Goal: Task Accomplishment & Management: Complete application form

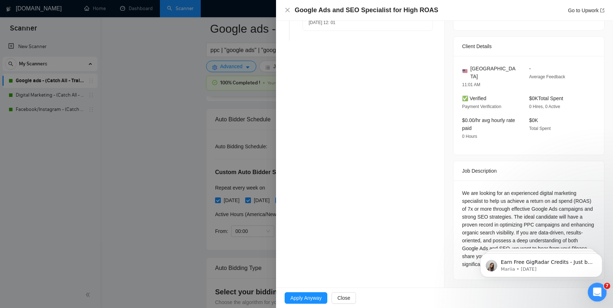
click at [597, 294] on icon "Open Intercom Messenger" at bounding box center [597, 291] width 12 height 12
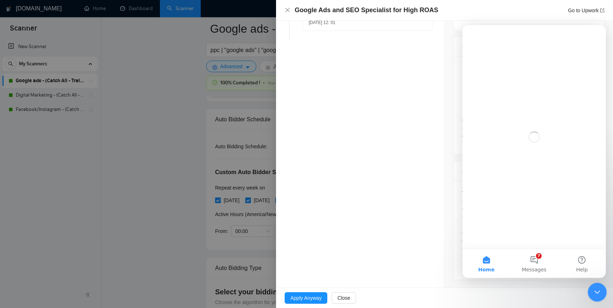
click at [597, 294] on icon "Close Intercom Messenger" at bounding box center [596, 291] width 9 height 9
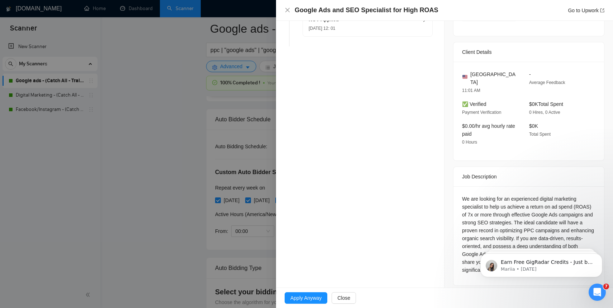
scroll to position [157, 0]
click at [579, 12] on link "Go to Upwork" at bounding box center [586, 11] width 37 height 6
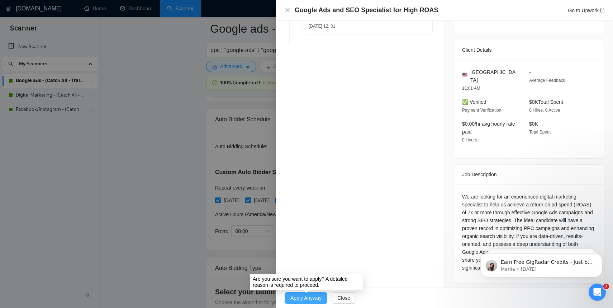
click at [312, 297] on span "Apply Anyway" at bounding box center [306, 298] width 31 height 8
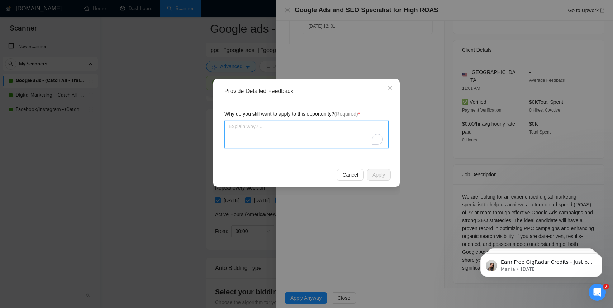
click at [280, 132] on textarea "To enrich screen reader interactions, please activate Accessibility in Grammarl…" at bounding box center [307, 134] width 164 height 27
type textarea "T"
type textarea "Th"
type textarea "The"
type textarea "They"
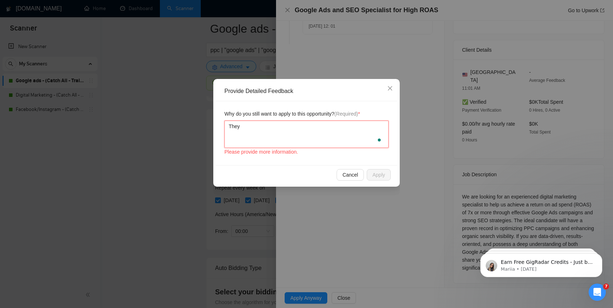
type textarea "They"
type textarea "They a"
type textarea "They ar"
type textarea "They are"
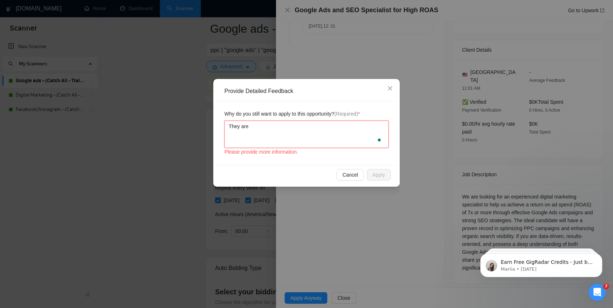
type textarea "They are l"
type textarea "They are lo"
type textarea "They are loo"
type textarea "They are look"
type textarea "They are looki"
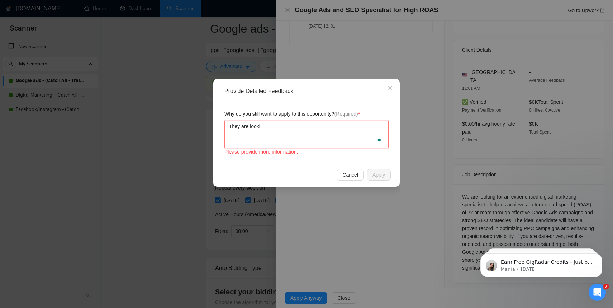
type textarea "They are lookin"
type textarea "They are looking"
type textarea "They are looking fo"
type textarea "They are looking for"
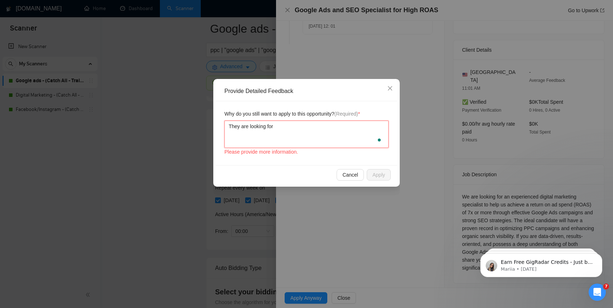
type textarea "They are looking for"
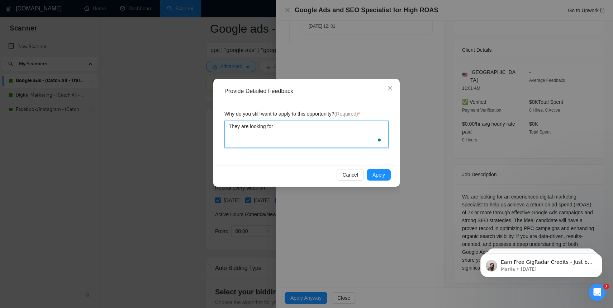
type textarea "They are looking for s"
type textarea "They are looking for so"
type textarea "They are looking for some"
type textarea "They are looking for someo"
type textarea "They are looking for someon"
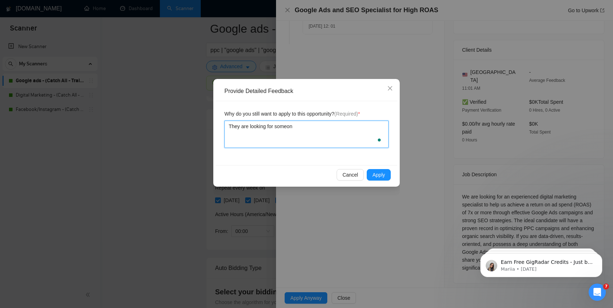
type textarea "They are looking for someone"
type textarea "They are looking for someone w"
type textarea "They are looking for someone wh"
type textarea "They are looking for someone who"
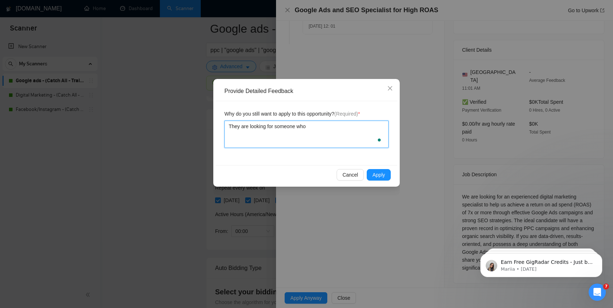
type textarea "They are looking for someone who"
type textarea "They are looking for someone who k"
type textarea "They are looking for someone who kn"
type textarea "They are looking for someone who kno"
type textarea "They are looking for someone who know"
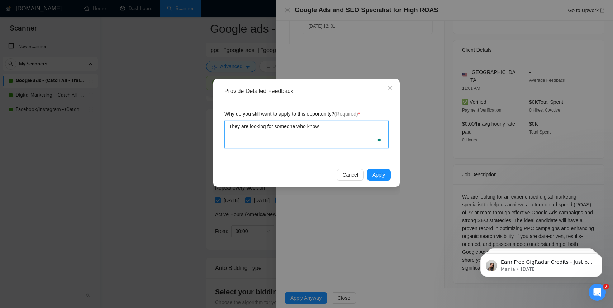
type textarea "They are looking for someone who knows"
type textarea "They are looking for someone who knows S"
type textarea "They are looking for someone who knows SE"
type textarea "They are looking for someone who knows SEo"
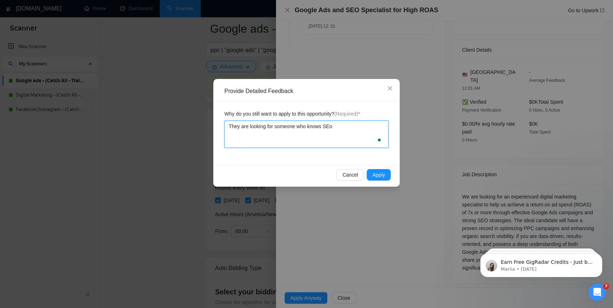
type textarea "They are looking for someone who knows SE"
type textarea "They are looking for someone who knows SEO"
type textarea "They are looking for someone who knows SEO a"
type textarea "They are looking for someone who knows SEO as"
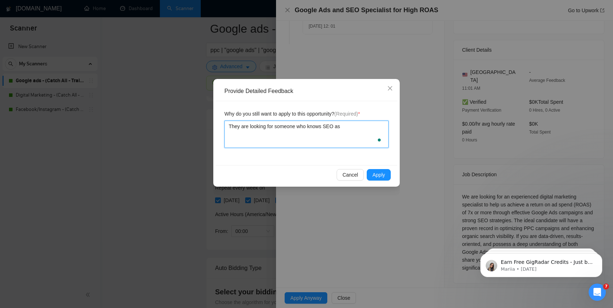
type textarea "They are looking for someone who knows SEO as w"
type textarea "They are looking for someone who knows SEO as we"
type textarea "They are looking for someone who knows SEO as wel"
type textarea "They are looking for someone who knows SEO as well"
type textarea "They are looking for someone who knows SEO as well."
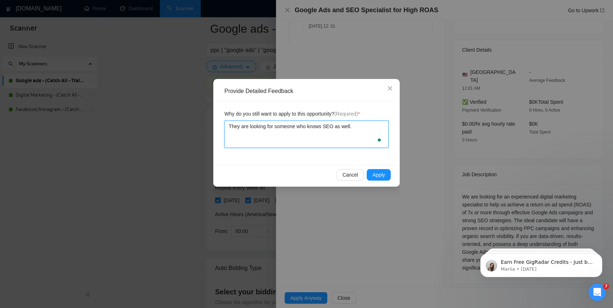
type textarea "They are looking for someone who knows SEO as well."
type textarea "They are looking for someone who knows SEO as well. I"
type textarea "They are looking for someone who knows SEO as well. If"
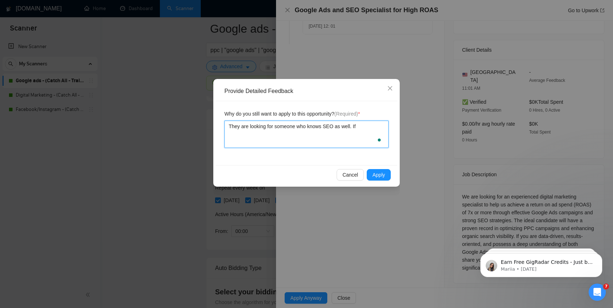
type textarea "They are looking for someone who knows SEO as well. I"
type textarea "They are looking for someone who knows SEO as well. I a"
type textarea "They are looking for someone who knows SEO as well. I am"
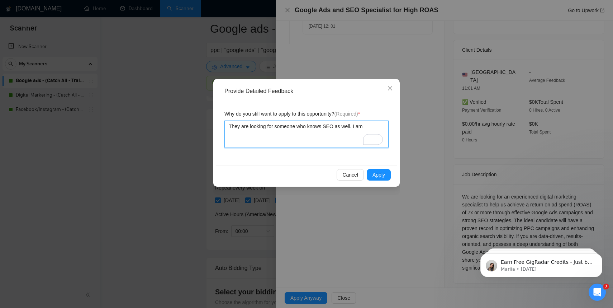
type textarea "They are looking for someone who knows SEO as well. I am o"
type textarea "They are looking for someone who knows SEO as well. I am ok"
type textarea "They are looking for someone who knows SEO as well. I am o"
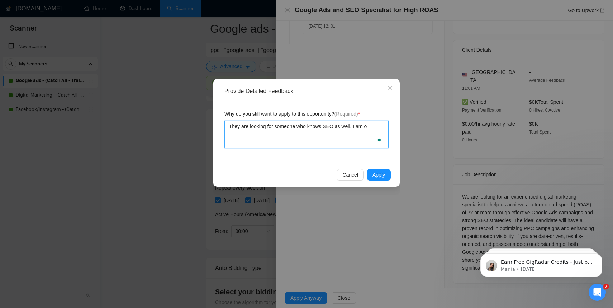
type textarea "They are looking for someone who knows SEO as well. I am"
type textarea "They are looking for someone who knows SEO as well. I a"
type textarea "They are looking for someone who knows SEO as well. I"
type textarea "They are looking for someone who knows SEO as well. I am"
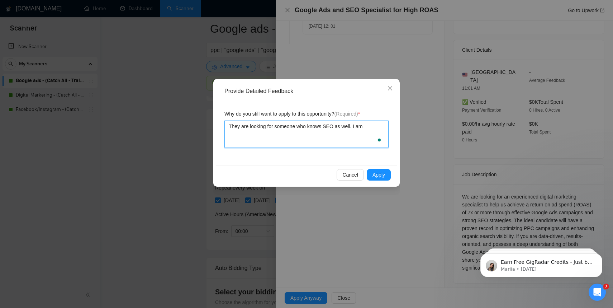
type textarea "They are looking for someone who knows SEO as well. I a"
type textarea "They are looking for someone who knows SEO as well. I"
type textarea "They are looking for someone who knows SEO as well. I h"
type textarea "They are looking for someone who knows SEO as well. I ha"
type textarea "They are looking for someone who knows SEO as well. I hav"
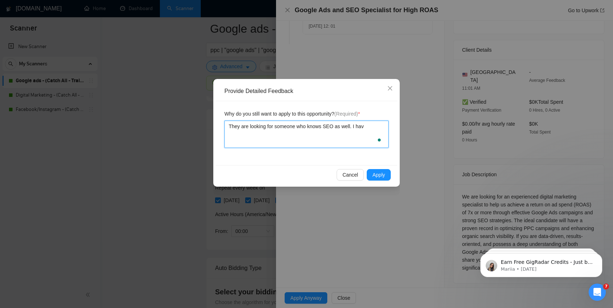
type textarea "They are looking for someone who knows SEO as well. I have"
type textarea "They are looking for someone who knows SEO as well. I have a"
type textarea "They are looking for someone who knows SEO as well. I have a c"
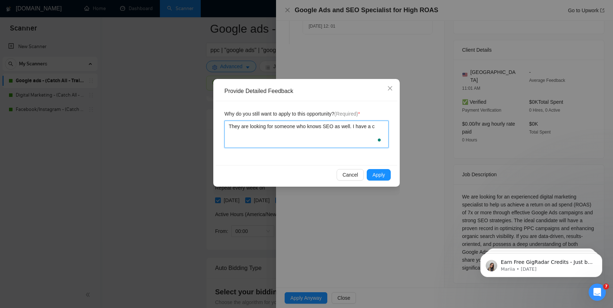
type textarea "They are looking for someone who knows SEO as well. I have a ce"
type textarea "They are looking for someone who knows SEO as well. I have a c"
type textarea "They are looking for someone who knows SEO as well. I have a"
type textarea "They are looking for someone who knows SEO as well. I have a d"
type textarea "They are looking for someone who knows SEO as well. I have a de"
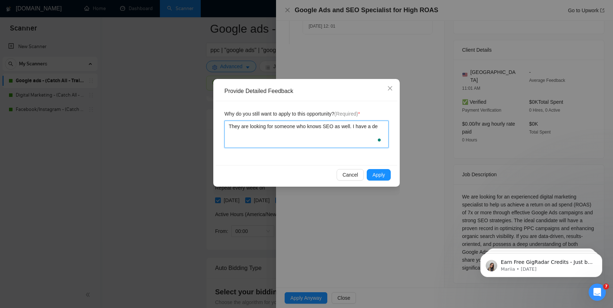
type textarea "They are looking for someone who knows SEO as well. I have a dec"
type textarea "They are looking for someone who knows SEO as well. I have a decen"
type textarea "They are looking for someone who knows SEO as well. I have a decent"
type textarea "They are looking for someone who knows SEO as well. I have a decent a"
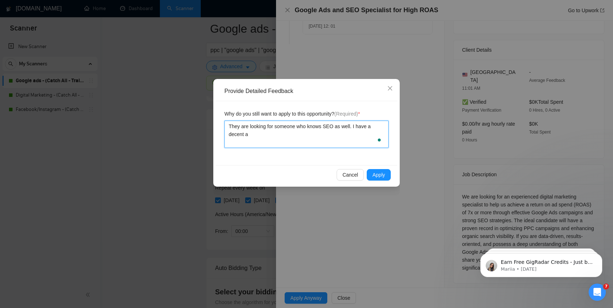
type textarea "They are looking for someone who knows SEO as well. I have a decent am"
type textarea "They are looking for someone who knows SEO as well. I have a decent amo"
type textarea "They are looking for someone who knows SEO as well. I have a decent amoun"
type textarea "They are looking for someone who knows SEO as well. I have a decent amount"
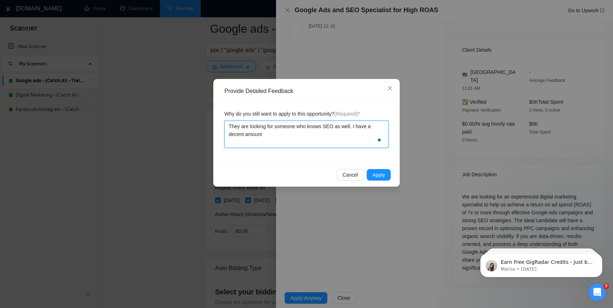
type textarea "They are looking for someone who knows SEO as well. I have a decent amount o"
type textarea "They are looking for someone who knows SEO as well. I have a decent amount of"
type textarea "They are looking for someone who knows SEO as well. I have a decent amount of e"
type textarea "They are looking for someone who knows SEO as well. I have a decent amount of ex"
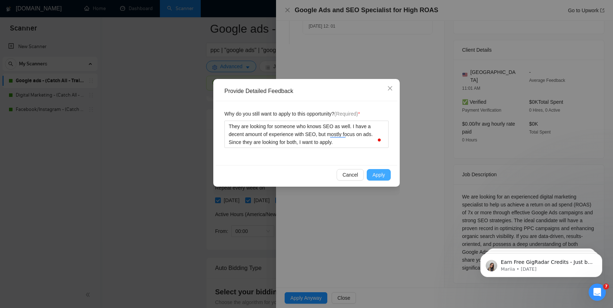
click at [380, 175] on span "Apply" at bounding box center [379, 175] width 13 height 8
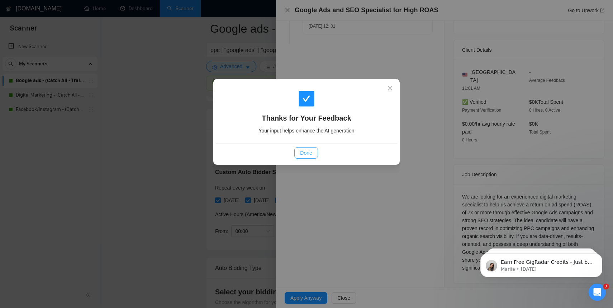
click at [305, 152] on span "Done" at bounding box center [306, 153] width 12 height 8
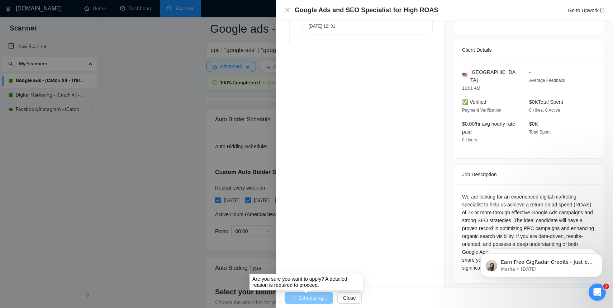
click at [309, 298] on span "Scheduling..." at bounding box center [312, 298] width 29 height 8
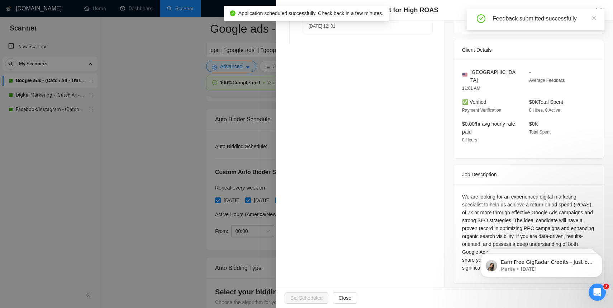
scroll to position [0, 0]
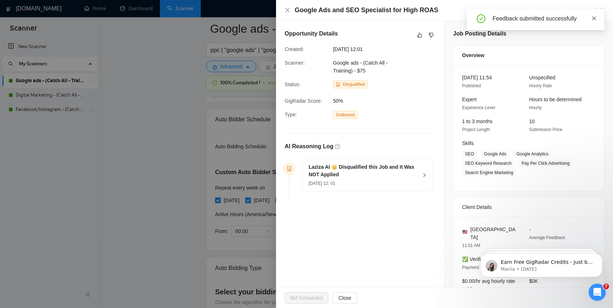
click at [595, 20] on icon "close" at bounding box center [594, 18] width 5 height 5
click at [288, 10] on icon "close" at bounding box center [288, 10] width 4 height 4
